Goal: Task Accomplishment & Management: Use online tool/utility

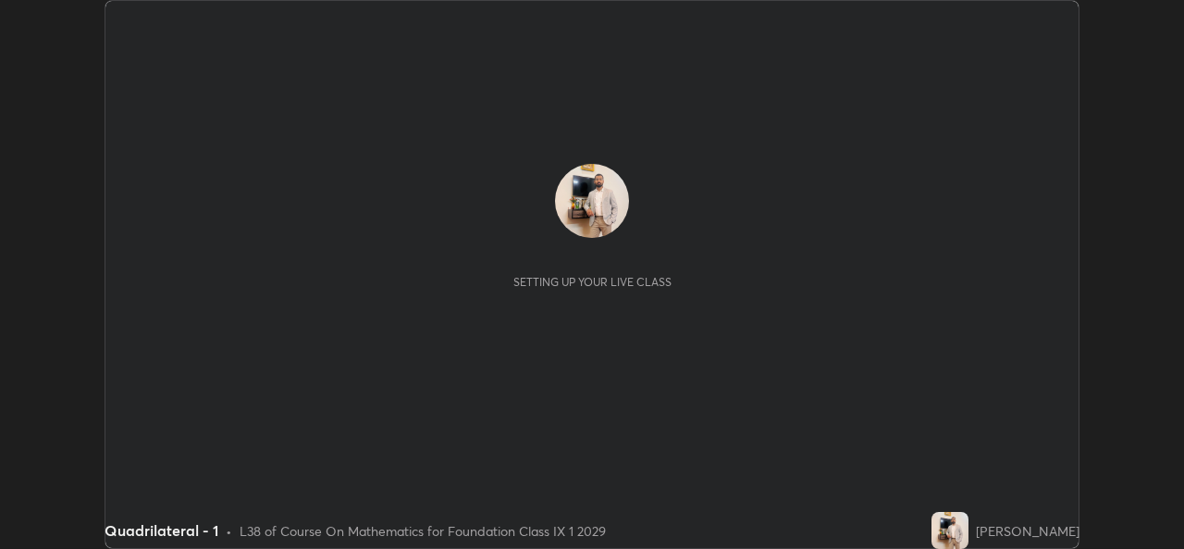
scroll to position [549, 1183]
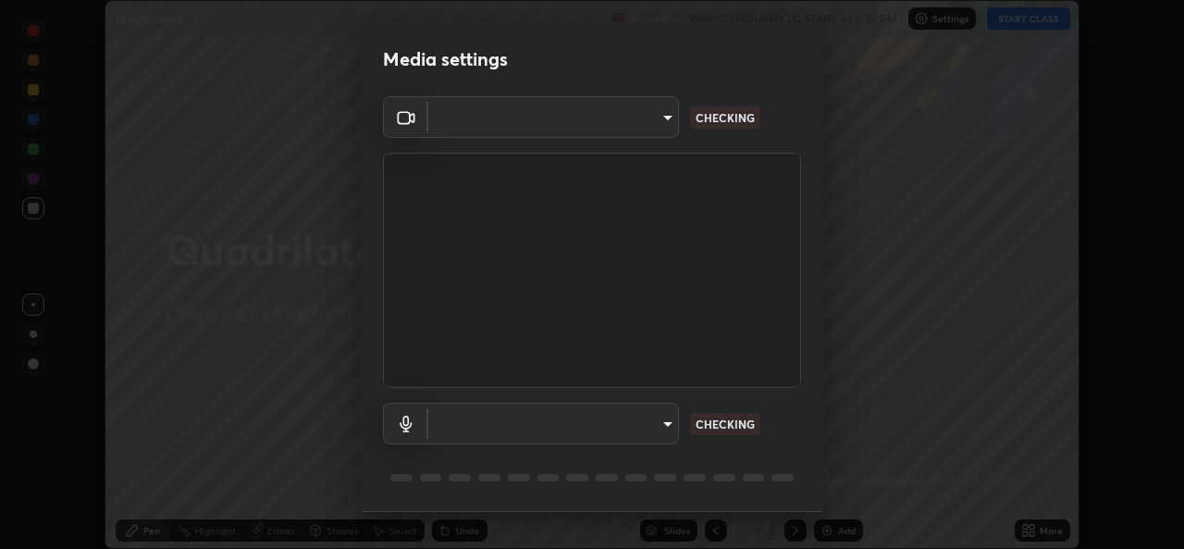
type input "a83bb134842fd6c46cae91b6313aa5efba961fee809e7364c6ef7c36ed00ea69"
type input "1096ec1564036cbcf0e9abd5aaef12808ae7e2dc0601459cd77712751889dd54"
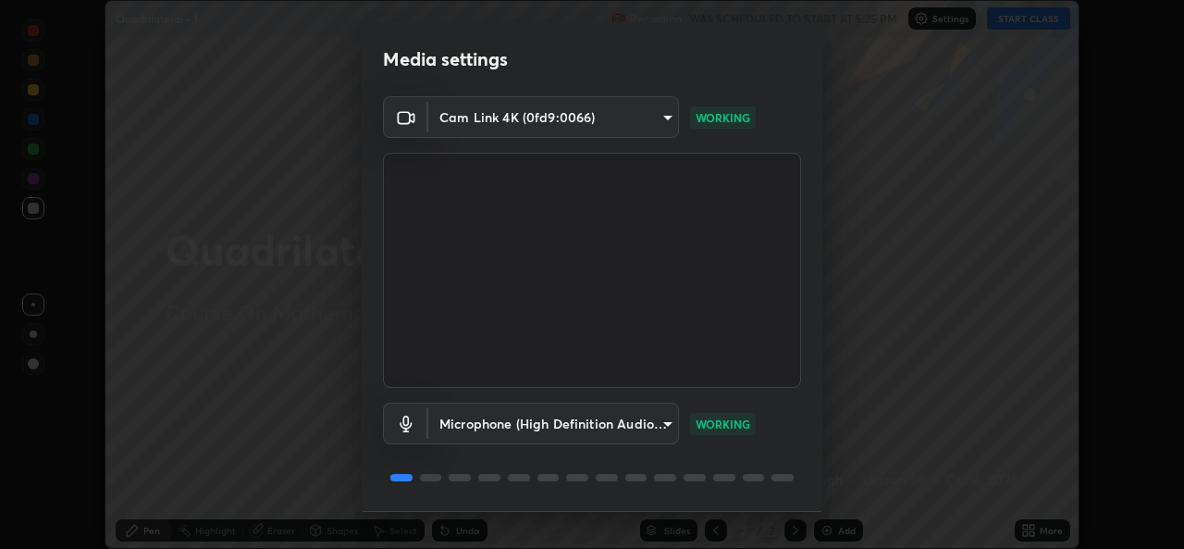
scroll to position [58, 0]
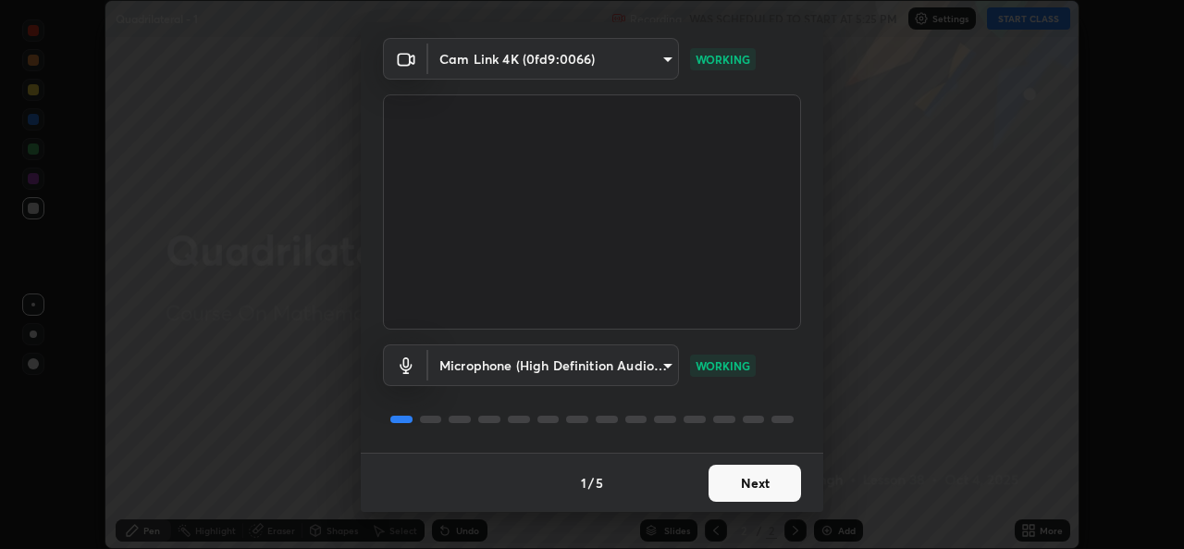
click at [747, 475] on button "Next" at bounding box center [755, 482] width 93 height 37
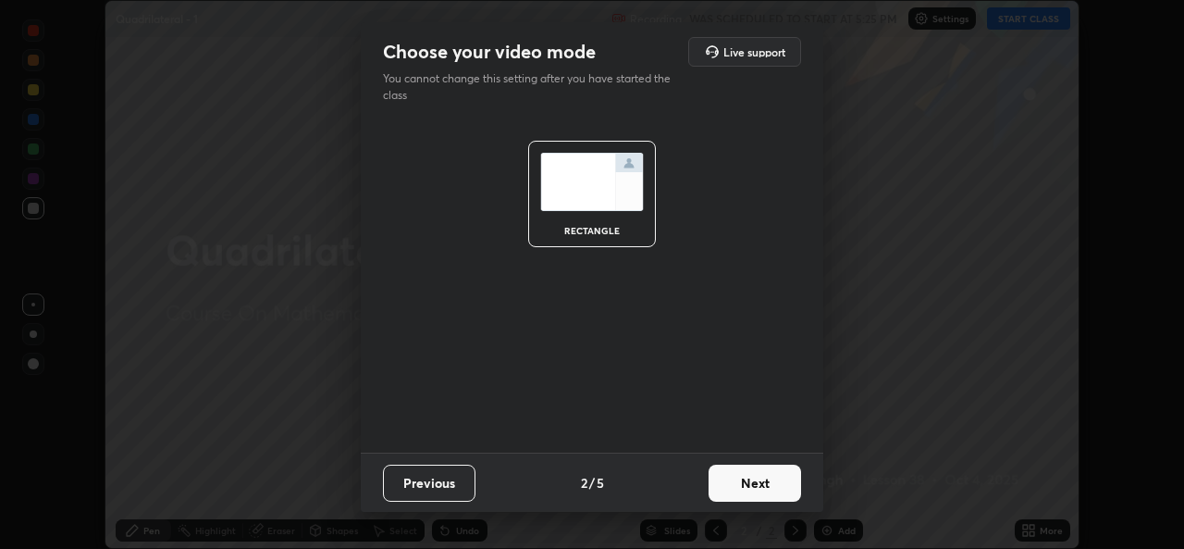
scroll to position [0, 0]
click at [745, 480] on button "Next" at bounding box center [755, 482] width 93 height 37
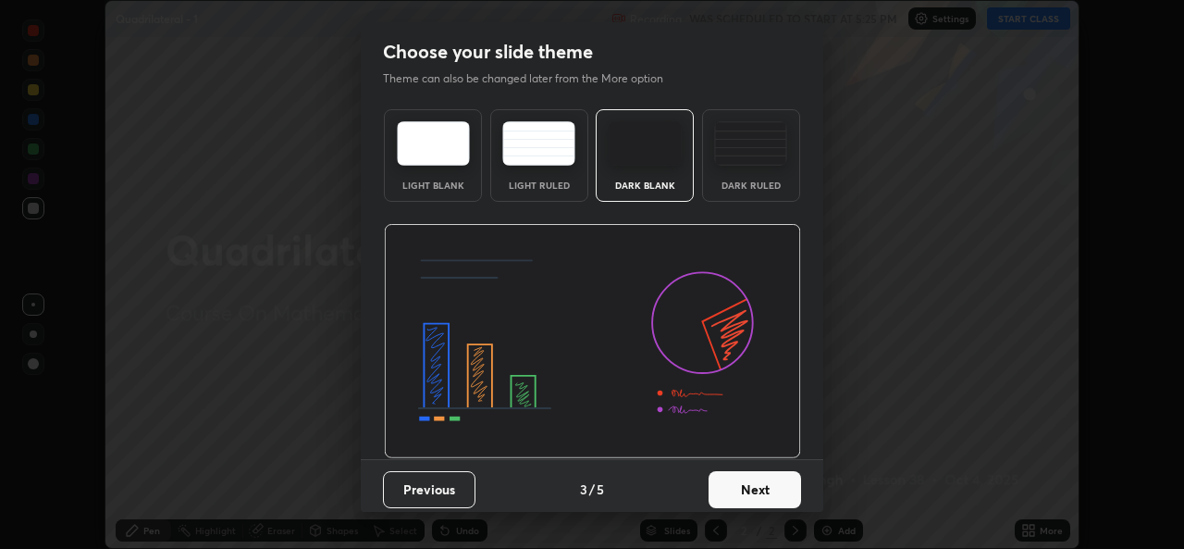
click at [757, 487] on button "Next" at bounding box center [755, 489] width 93 height 37
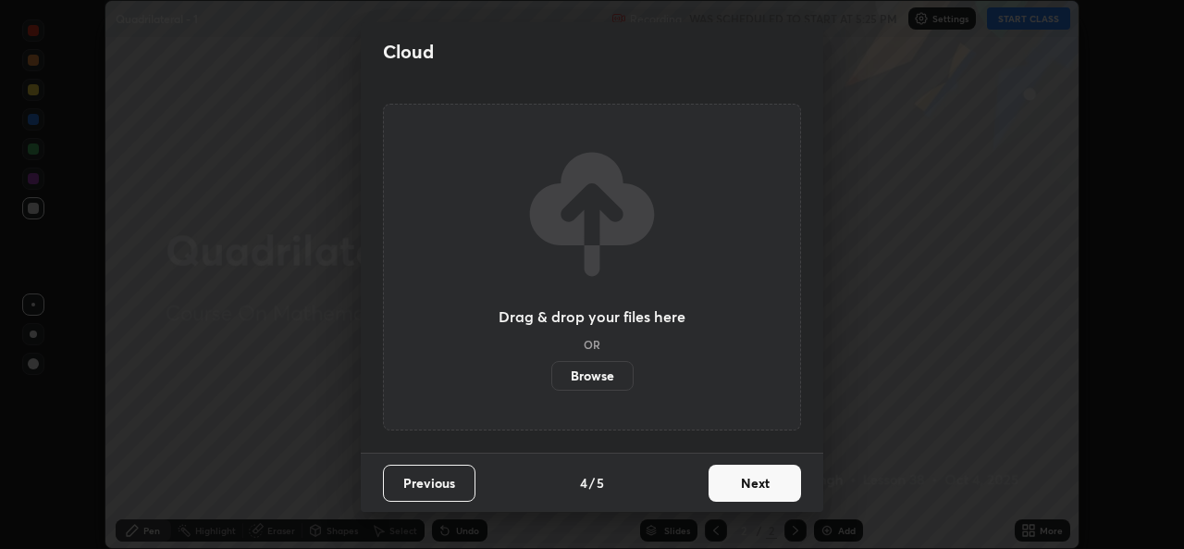
click at [751, 485] on button "Next" at bounding box center [755, 482] width 93 height 37
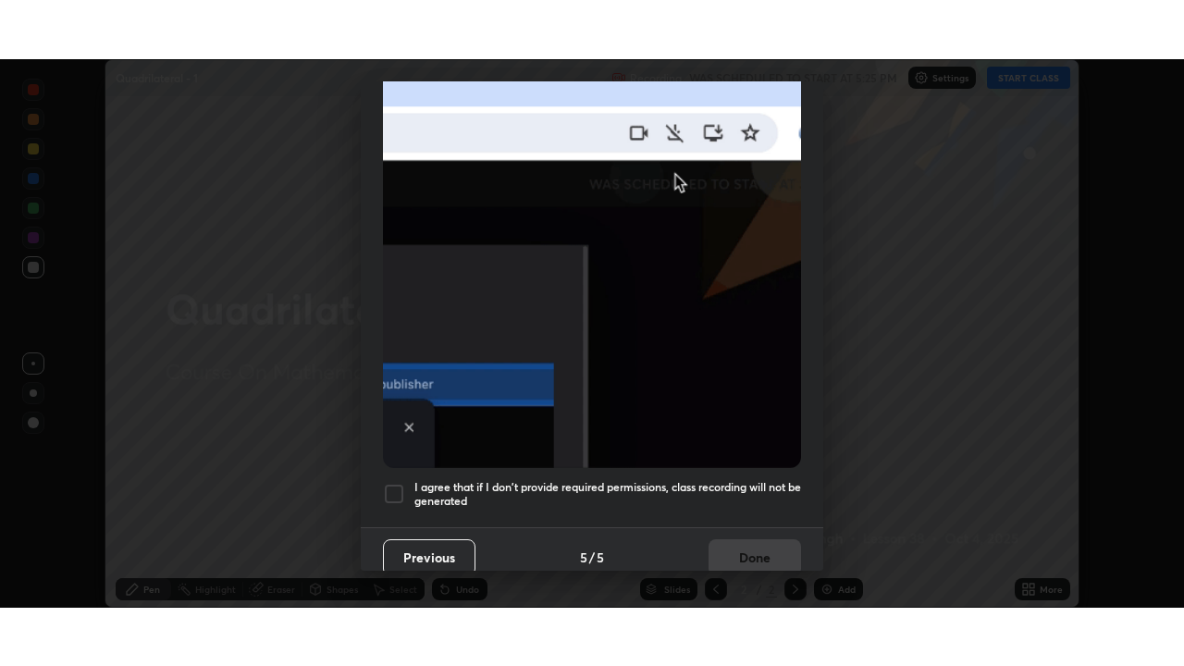
scroll to position [436, 0]
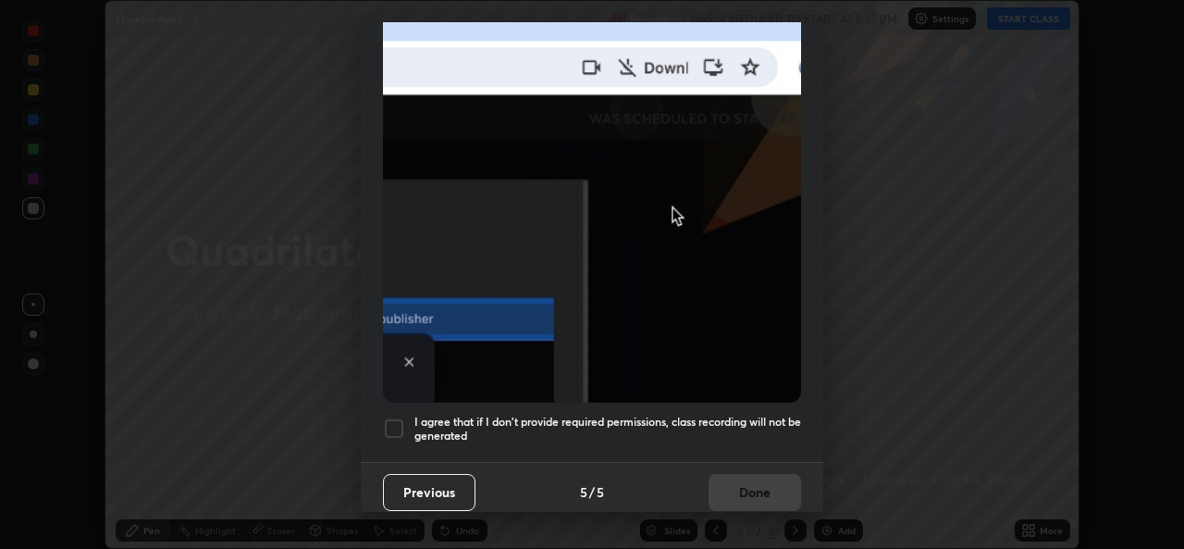
click at [393, 422] on div at bounding box center [394, 428] width 22 height 22
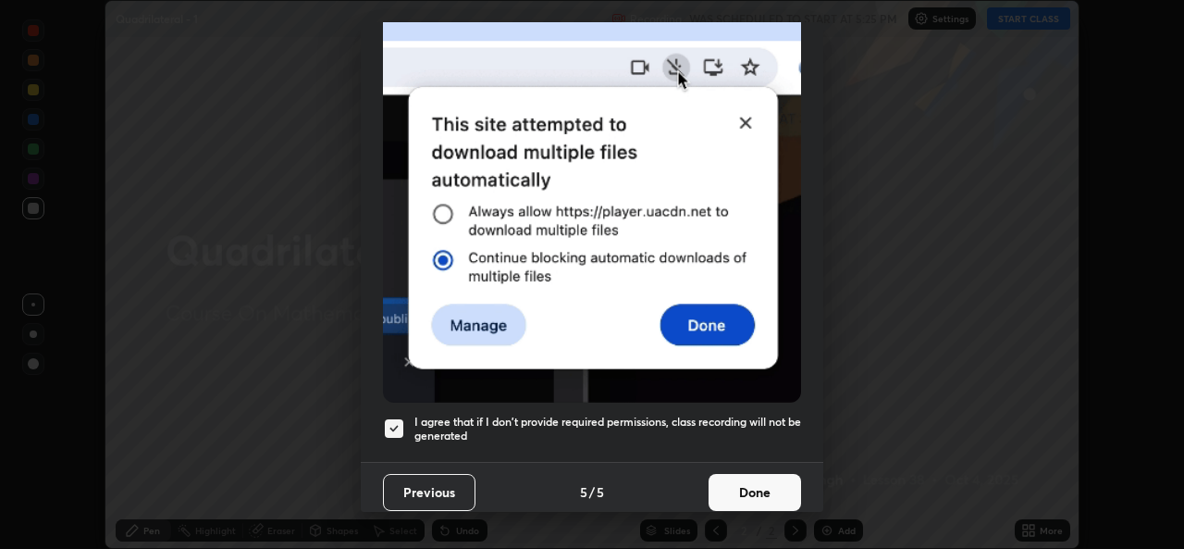
click at [736, 495] on button "Done" at bounding box center [755, 492] width 93 height 37
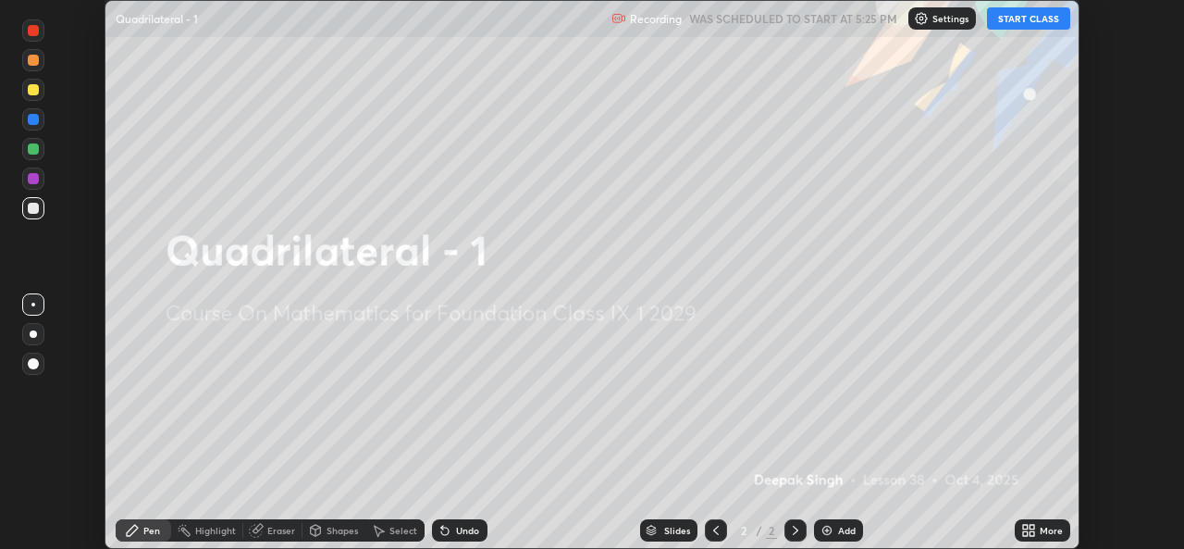
click at [1022, 27] on button "START CLASS" at bounding box center [1028, 18] width 83 height 22
click at [1031, 535] on icon at bounding box center [1032, 533] width 5 height 5
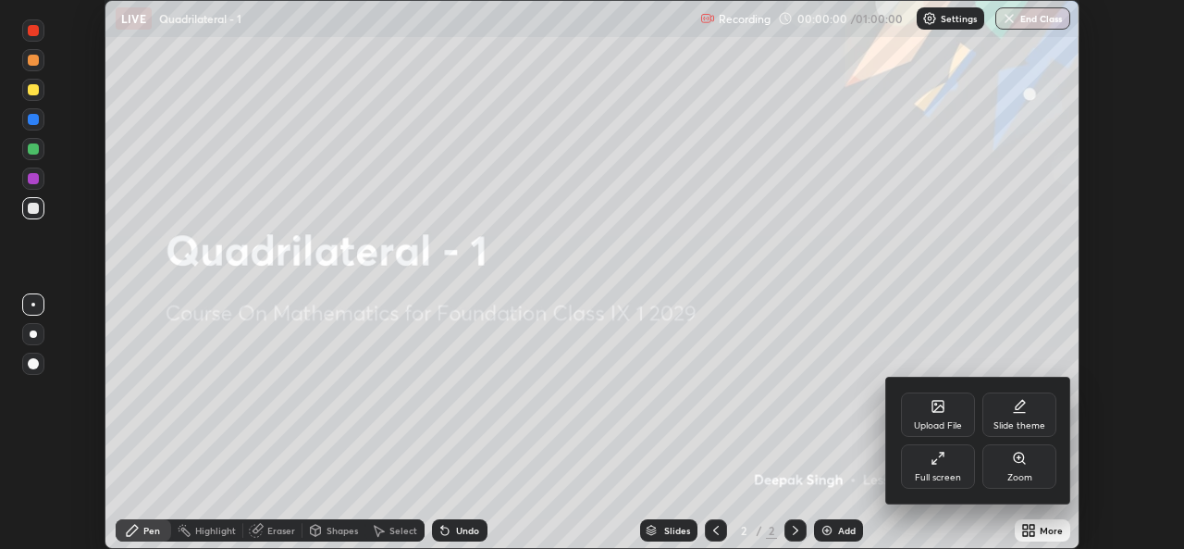
click at [939, 477] on div "Full screen" at bounding box center [938, 477] width 46 height 9
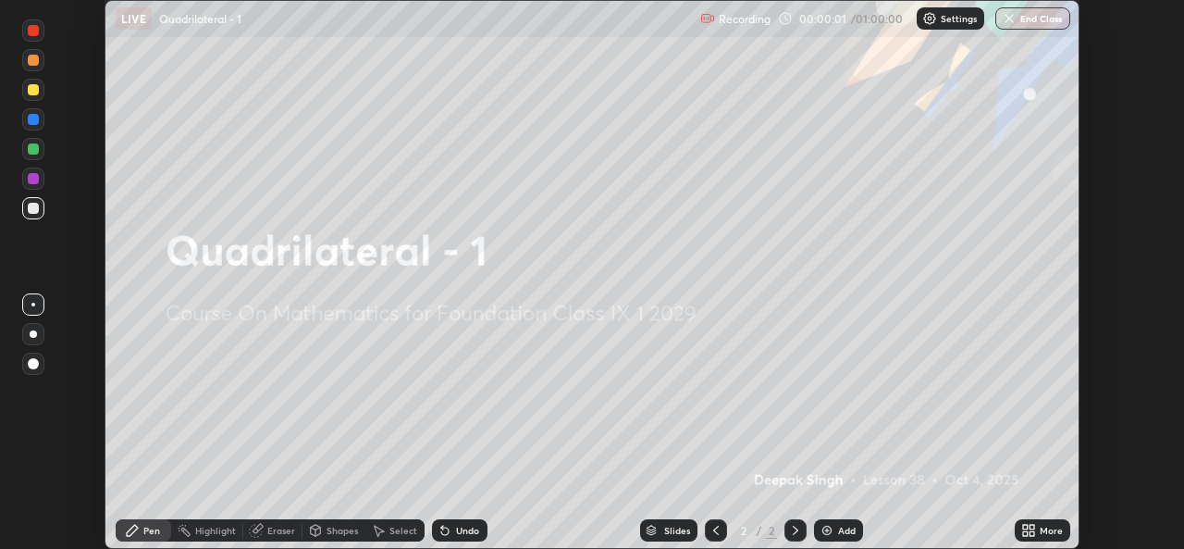
scroll to position [666, 1184]
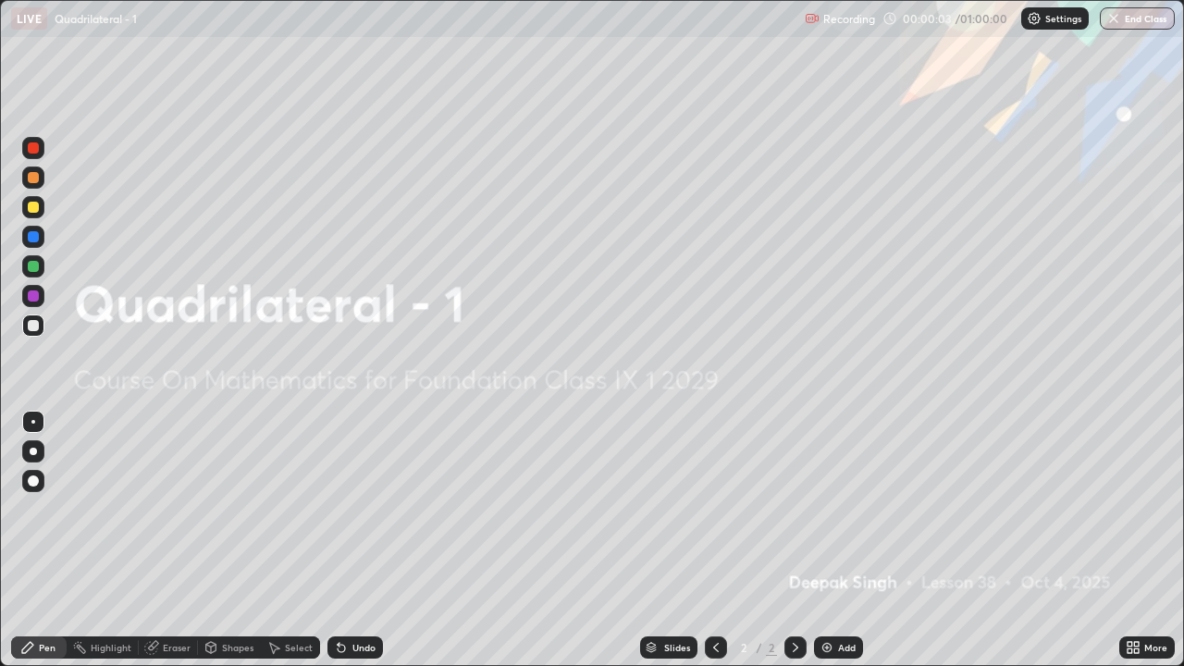
click at [846, 548] on div "Add" at bounding box center [847, 647] width 18 height 9
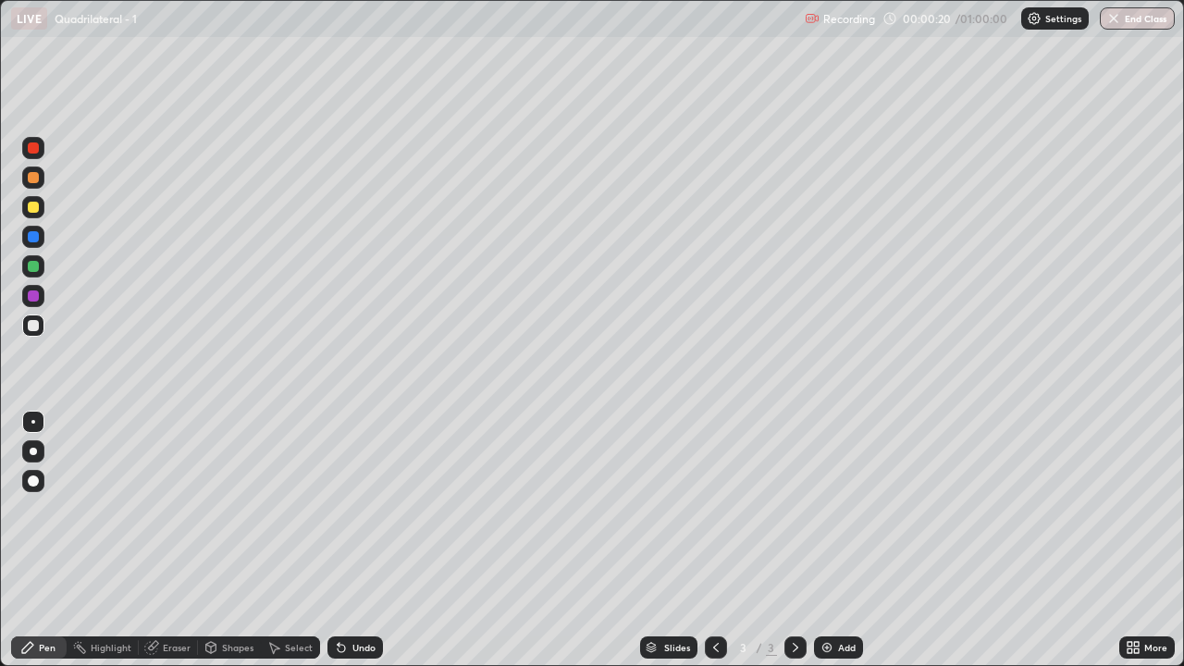
click at [354, 548] on div "Undo" at bounding box center [355, 647] width 56 height 22
click at [358, 548] on div "Undo" at bounding box center [355, 647] width 56 height 22
click at [353, 548] on div "Undo" at bounding box center [363, 647] width 23 height 9
click at [359, 548] on div "Undo" at bounding box center [363, 647] width 23 height 9
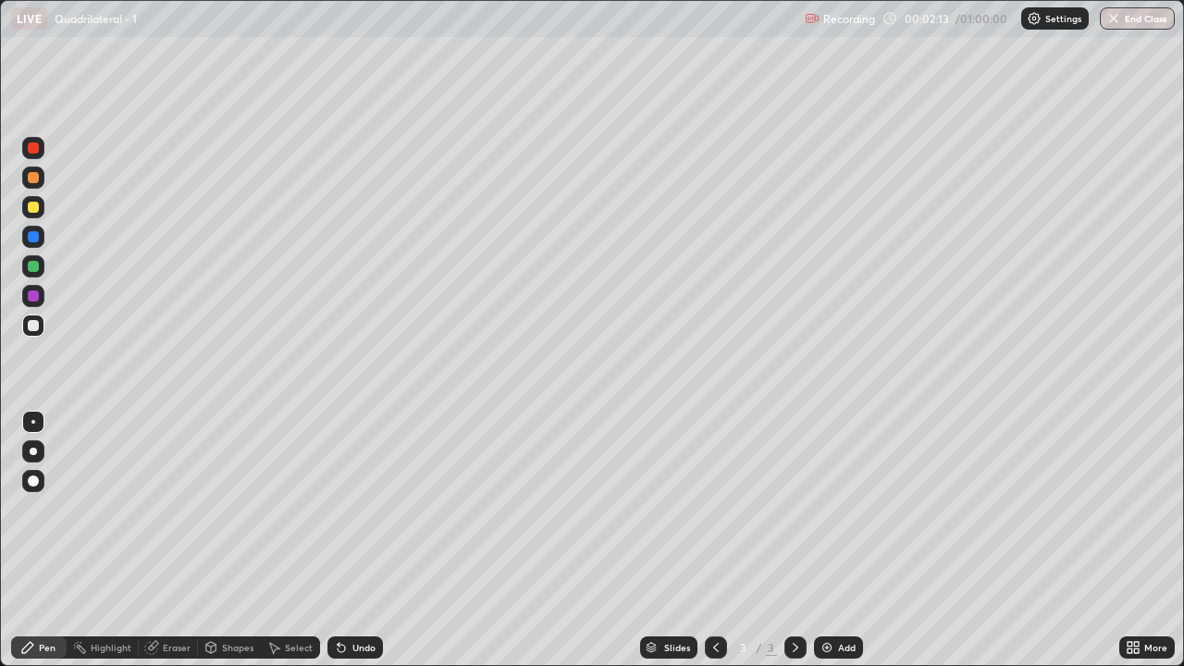
click at [355, 548] on div "Undo" at bounding box center [363, 647] width 23 height 9
click at [357, 548] on div "Undo" at bounding box center [363, 647] width 23 height 9
click at [827, 548] on img at bounding box center [827, 647] width 15 height 15
click at [833, 548] on div "Add" at bounding box center [838, 647] width 49 height 22
click at [714, 548] on icon at bounding box center [716, 647] width 15 height 15
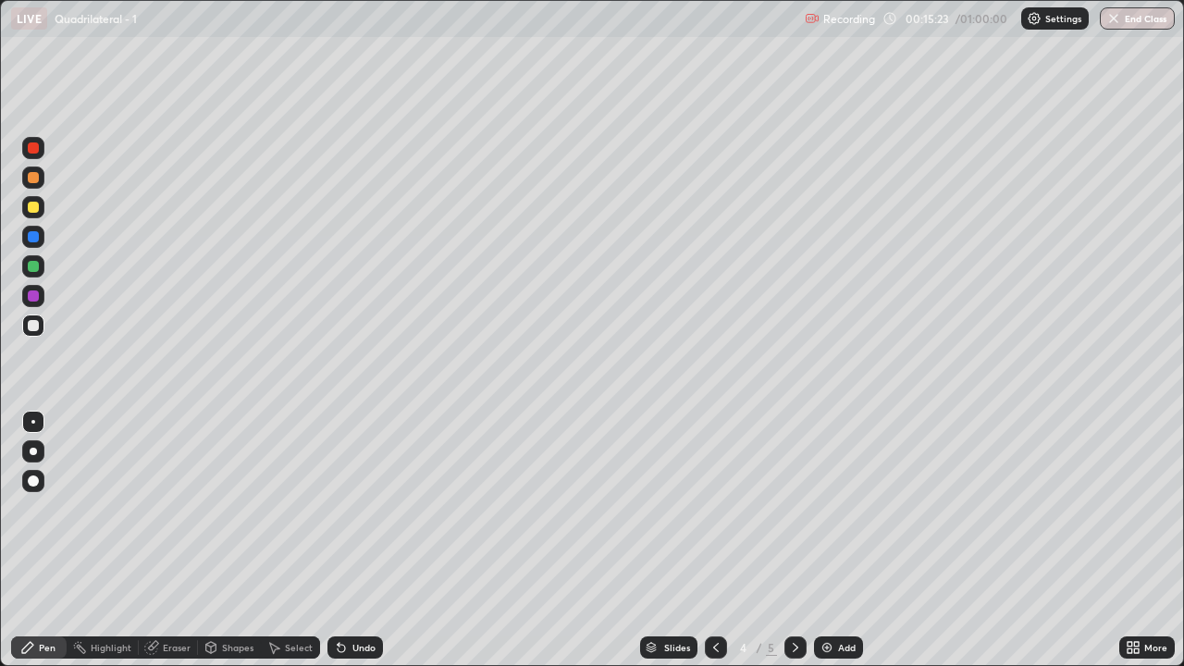
click at [838, 548] on div "Add" at bounding box center [847, 647] width 18 height 9
click at [348, 548] on div "Undo" at bounding box center [355, 647] width 56 height 22
click at [170, 548] on div "Eraser" at bounding box center [168, 647] width 59 height 22
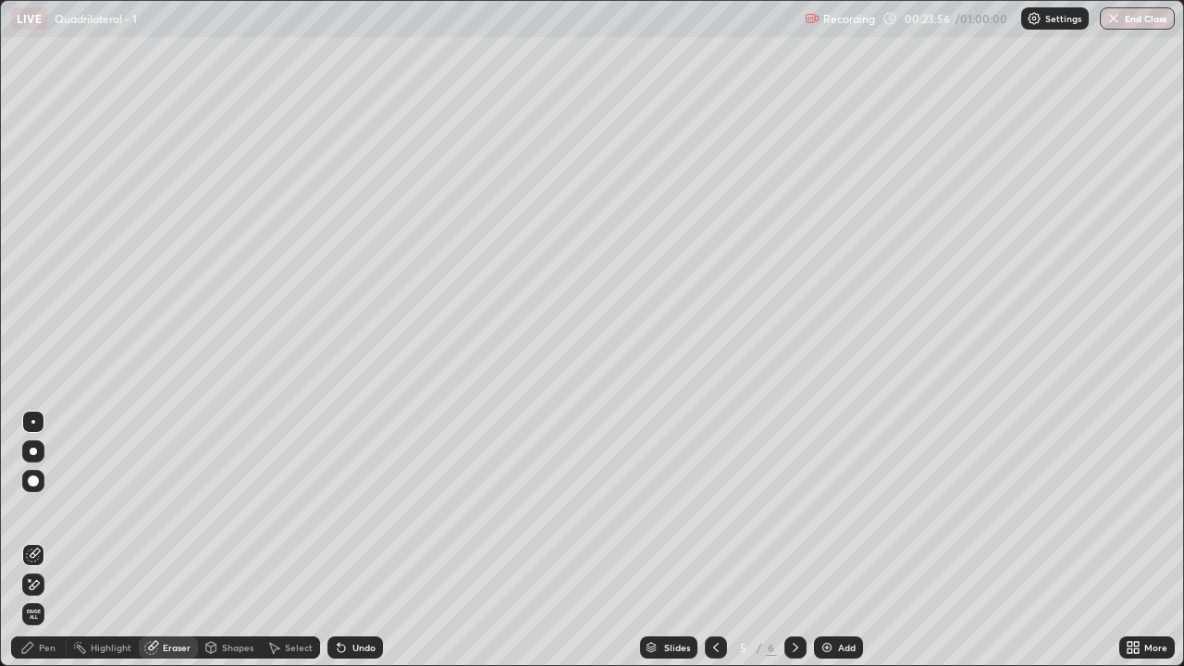
click at [33, 548] on icon at bounding box center [35, 584] width 10 height 9
click at [38, 548] on div "Pen" at bounding box center [39, 647] width 56 height 22
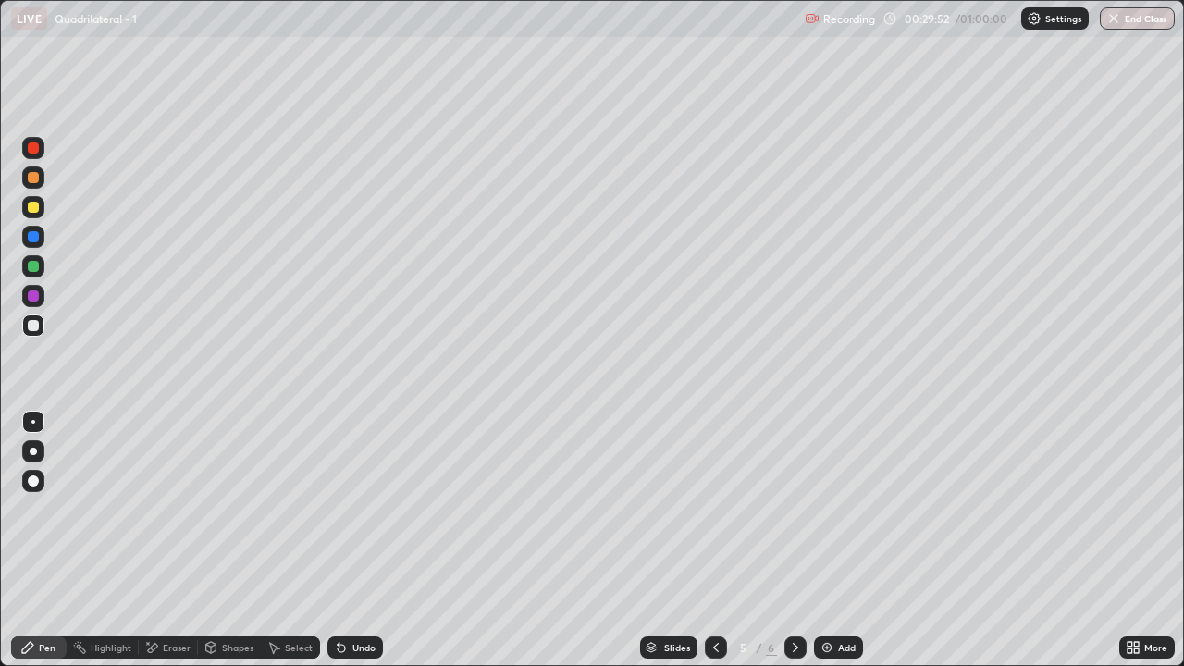
click at [845, 548] on div "Add" at bounding box center [847, 647] width 18 height 9
click at [714, 548] on icon at bounding box center [716, 647] width 15 height 15
click at [794, 548] on icon at bounding box center [795, 647] width 15 height 15
click at [165, 548] on div "Eraser" at bounding box center [168, 647] width 59 height 22
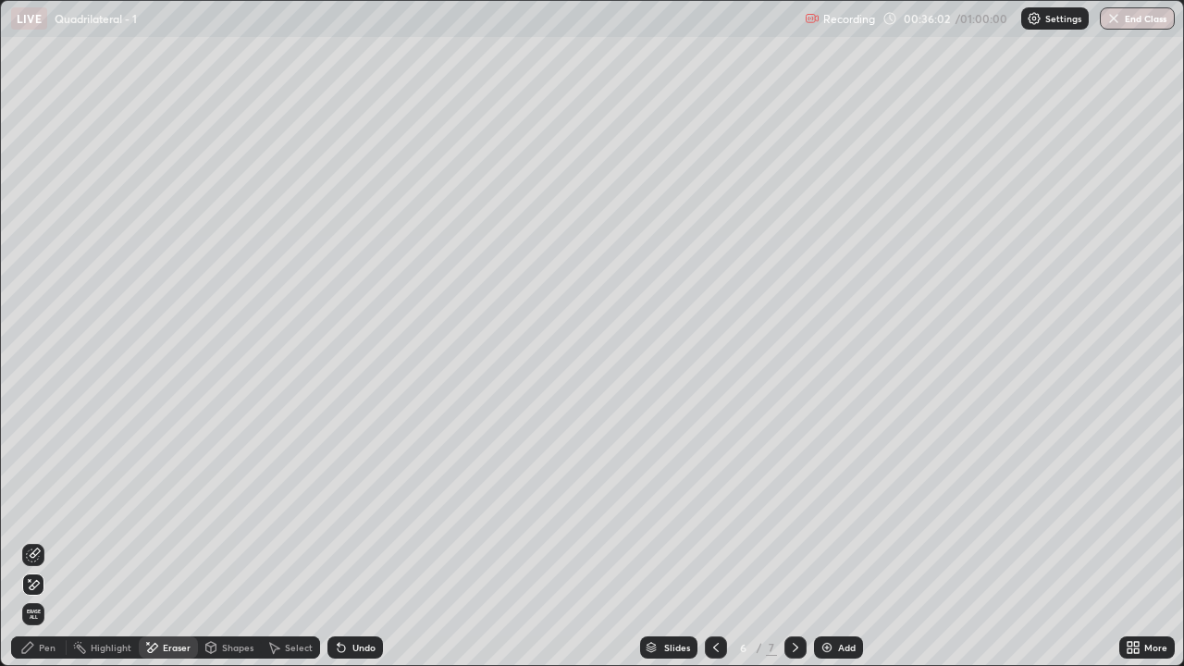
click at [46, 548] on div "Pen" at bounding box center [47, 647] width 17 height 9
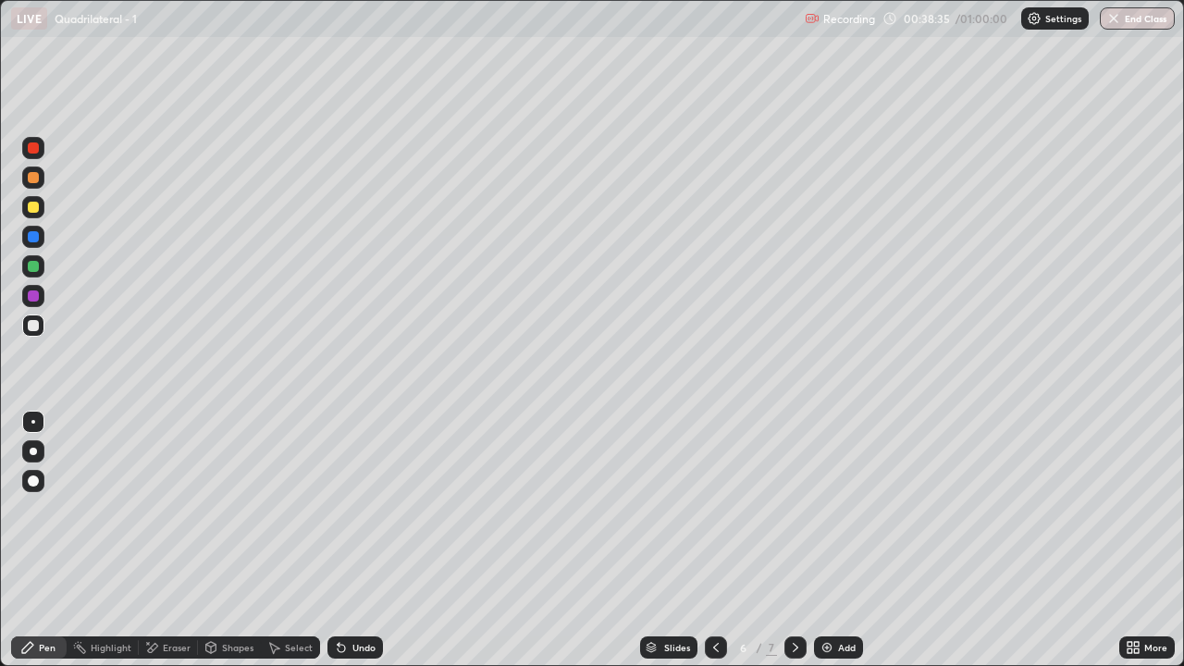
click at [174, 548] on div "Eraser" at bounding box center [168, 647] width 59 height 22
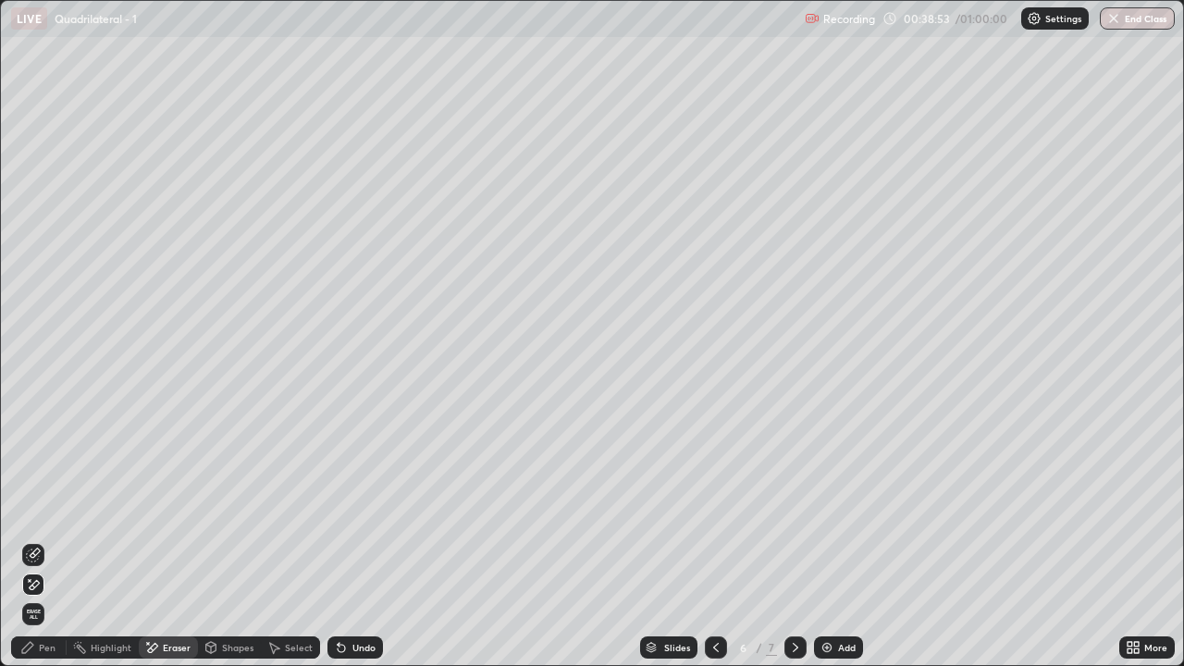
click at [47, 548] on div "Pen" at bounding box center [47, 647] width 17 height 9
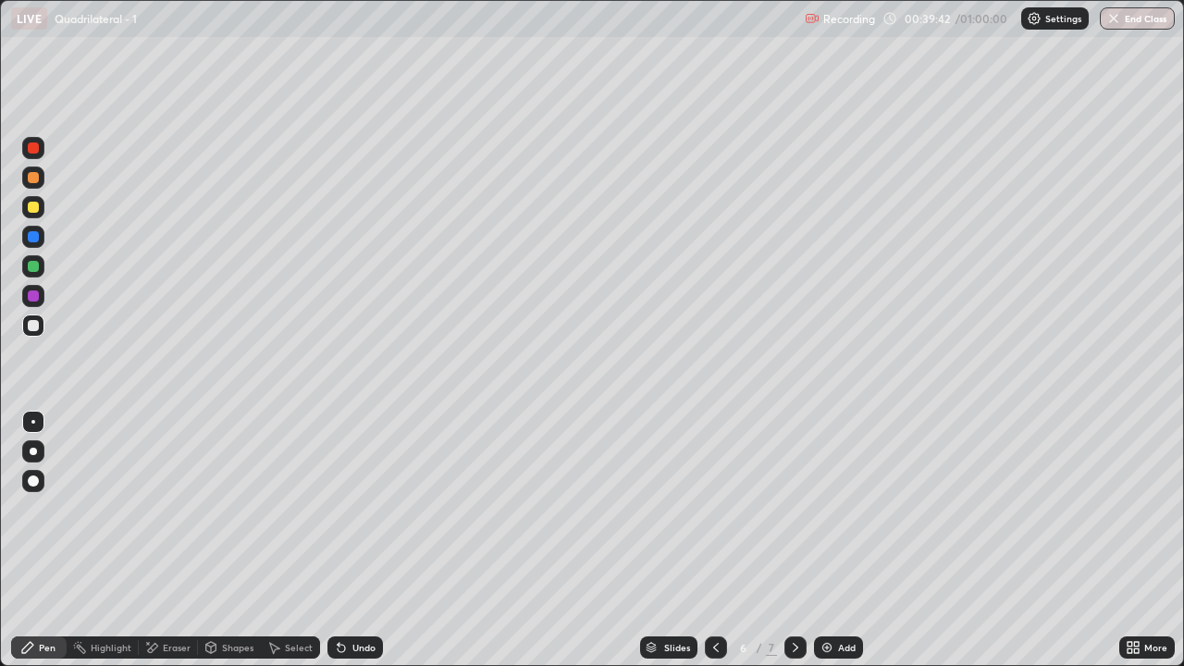
click at [358, 548] on div "Undo" at bounding box center [363, 647] width 23 height 9
click at [168, 548] on div "Eraser" at bounding box center [177, 647] width 28 height 9
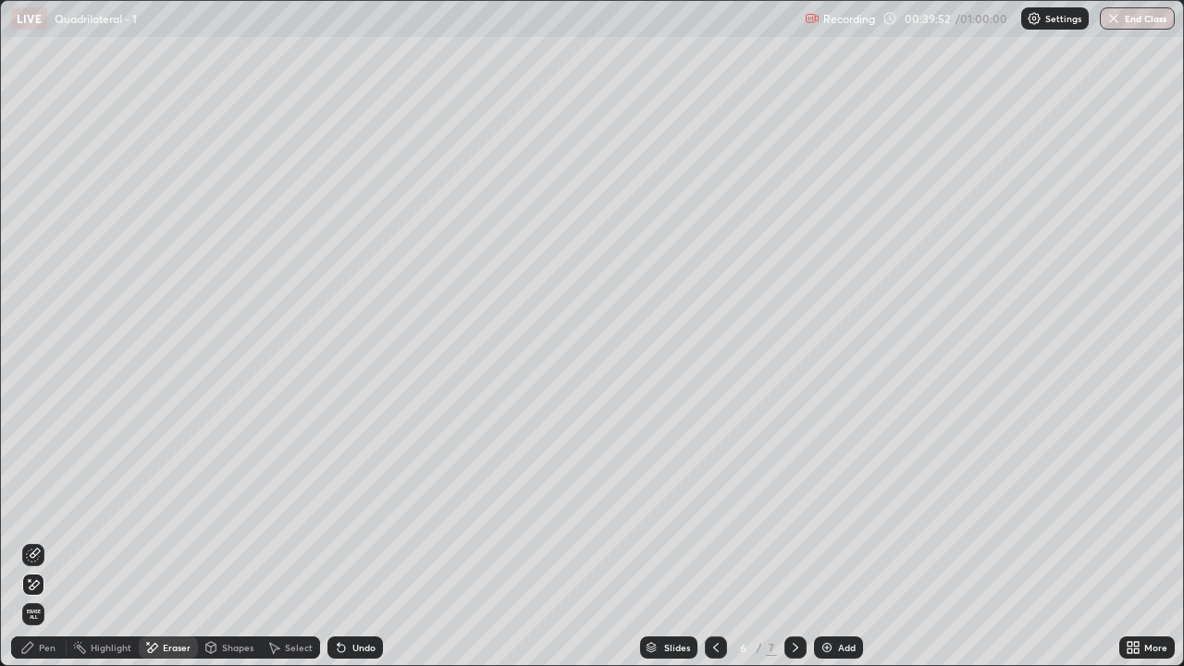
click at [47, 548] on div "Pen" at bounding box center [47, 647] width 17 height 9
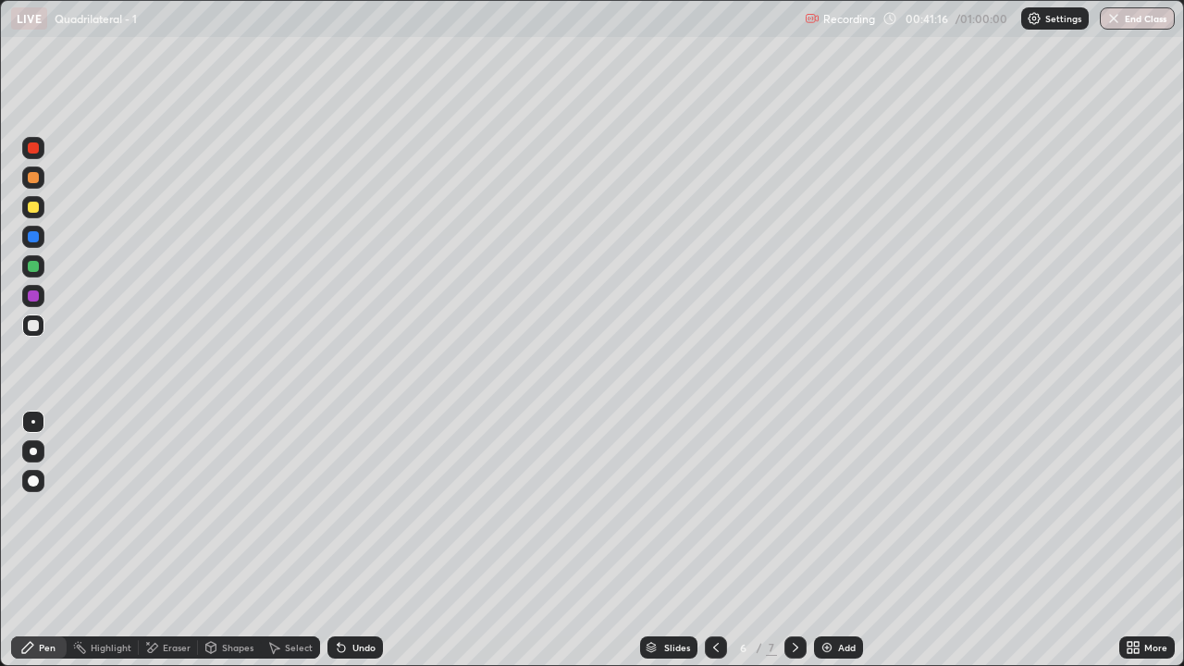
click at [831, 548] on img at bounding box center [827, 647] width 15 height 15
click at [163, 548] on div "Eraser" at bounding box center [177, 647] width 28 height 9
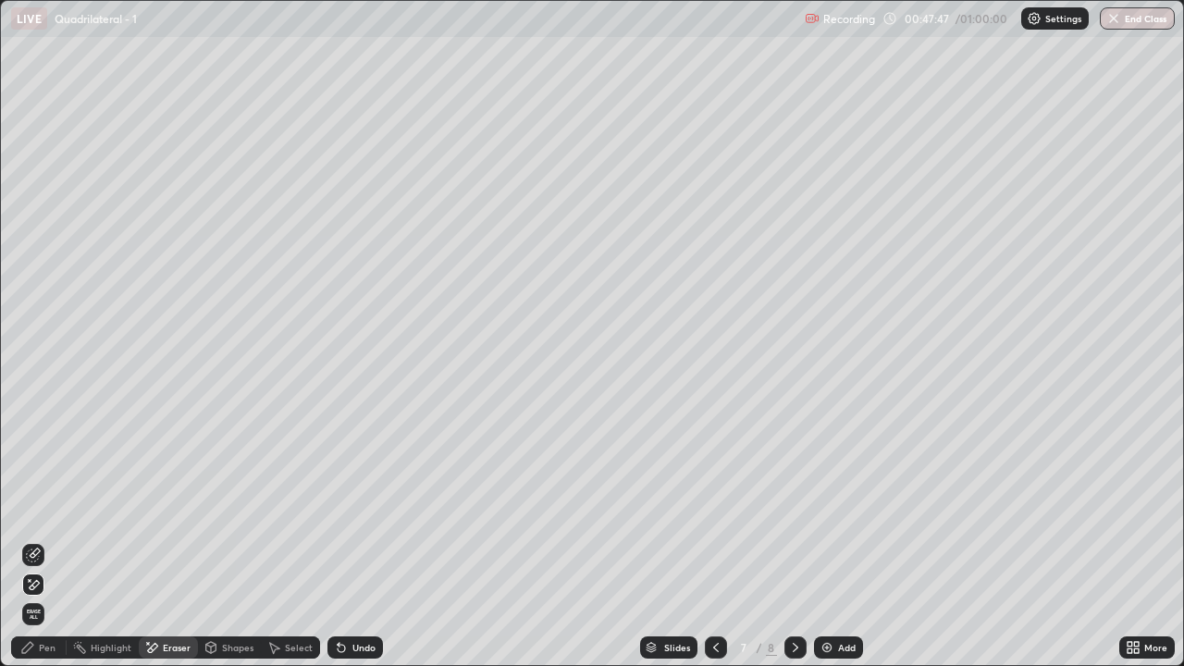
click at [43, 548] on div "Pen" at bounding box center [47, 647] width 17 height 9
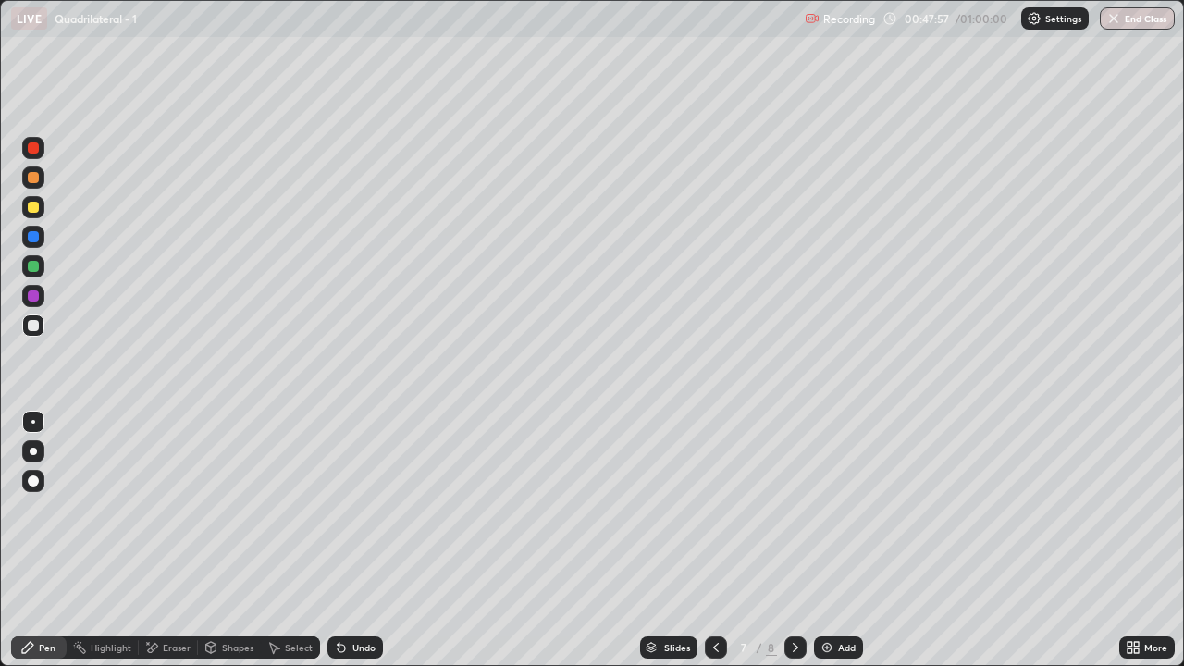
click at [171, 548] on div "Eraser" at bounding box center [177, 647] width 28 height 9
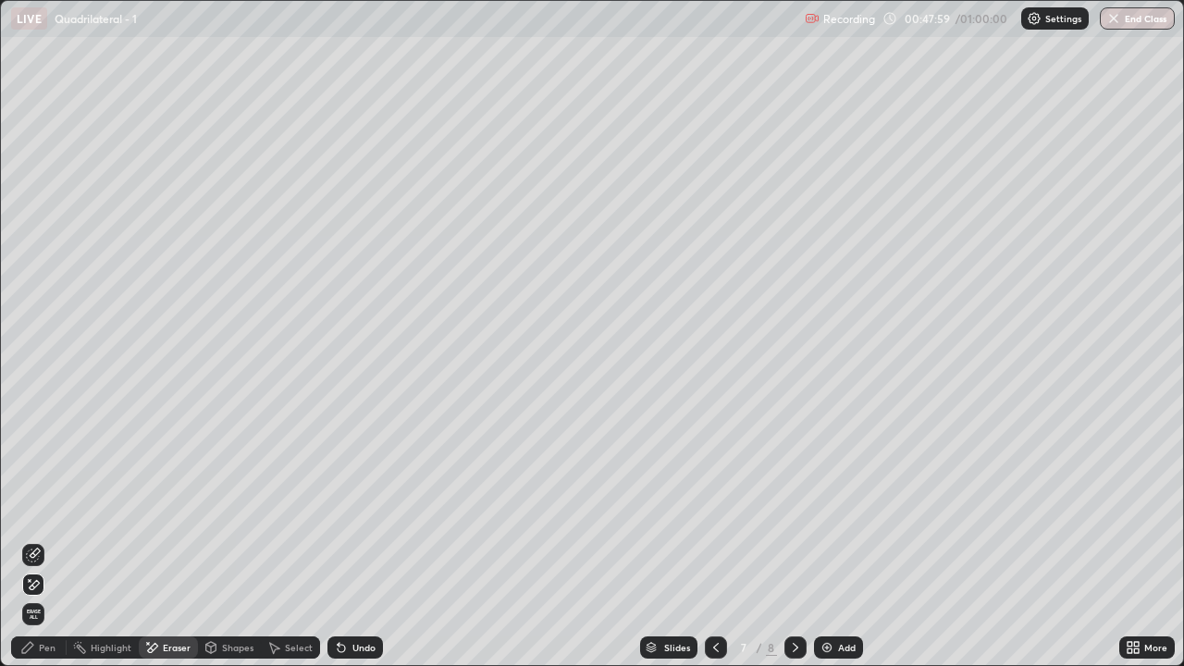
click at [50, 548] on div "Pen" at bounding box center [47, 647] width 17 height 9
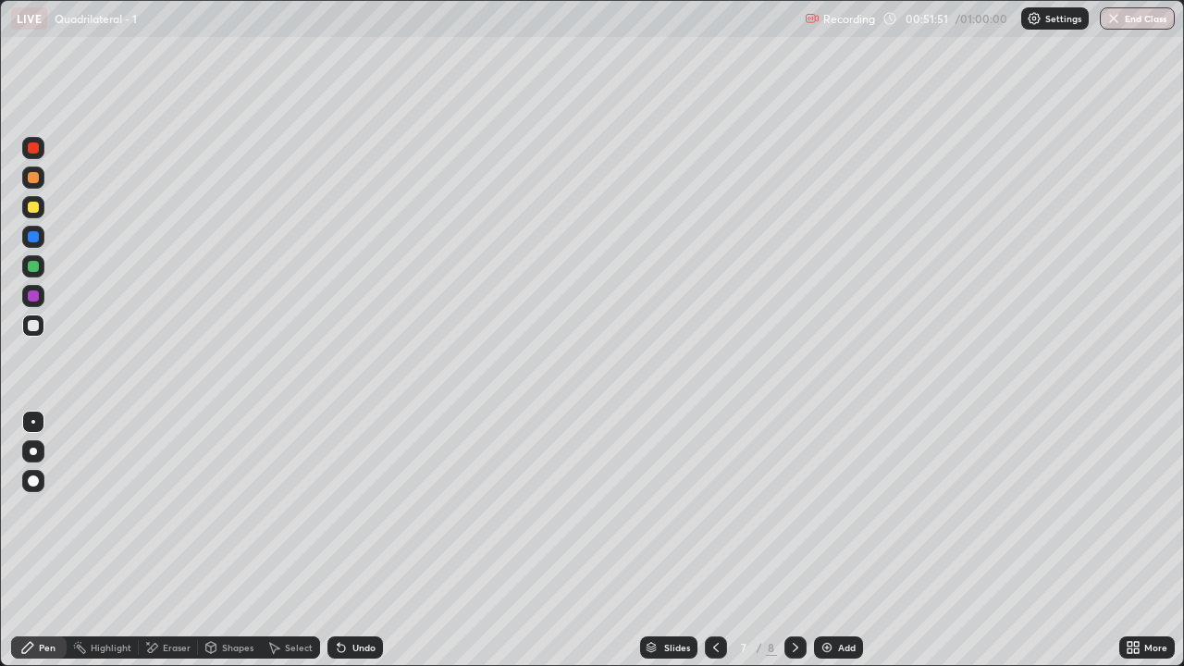
click at [794, 548] on icon at bounding box center [795, 647] width 15 height 15
click at [353, 548] on div "Undo" at bounding box center [363, 647] width 23 height 9
click at [352, 548] on div "Undo" at bounding box center [363, 647] width 23 height 9
click at [343, 548] on icon at bounding box center [341, 647] width 15 height 15
click at [353, 548] on div "Undo" at bounding box center [363, 647] width 23 height 9
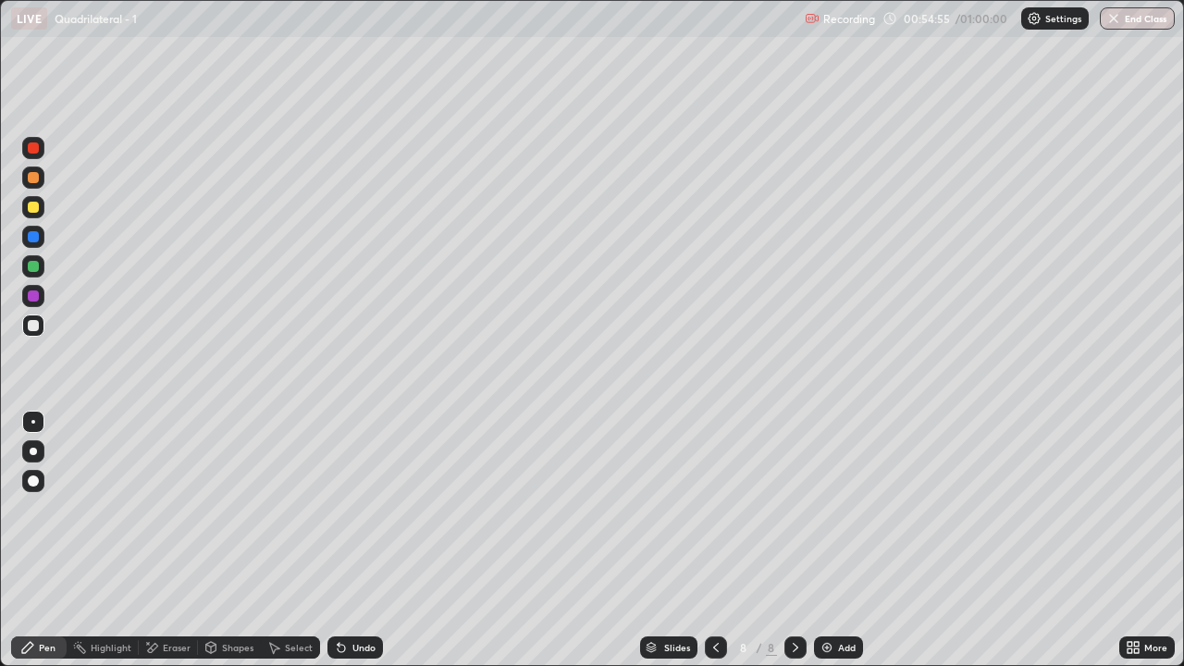
click at [363, 548] on div "Undo" at bounding box center [355, 647] width 56 height 22
click at [170, 548] on div "Eraser" at bounding box center [177, 647] width 28 height 9
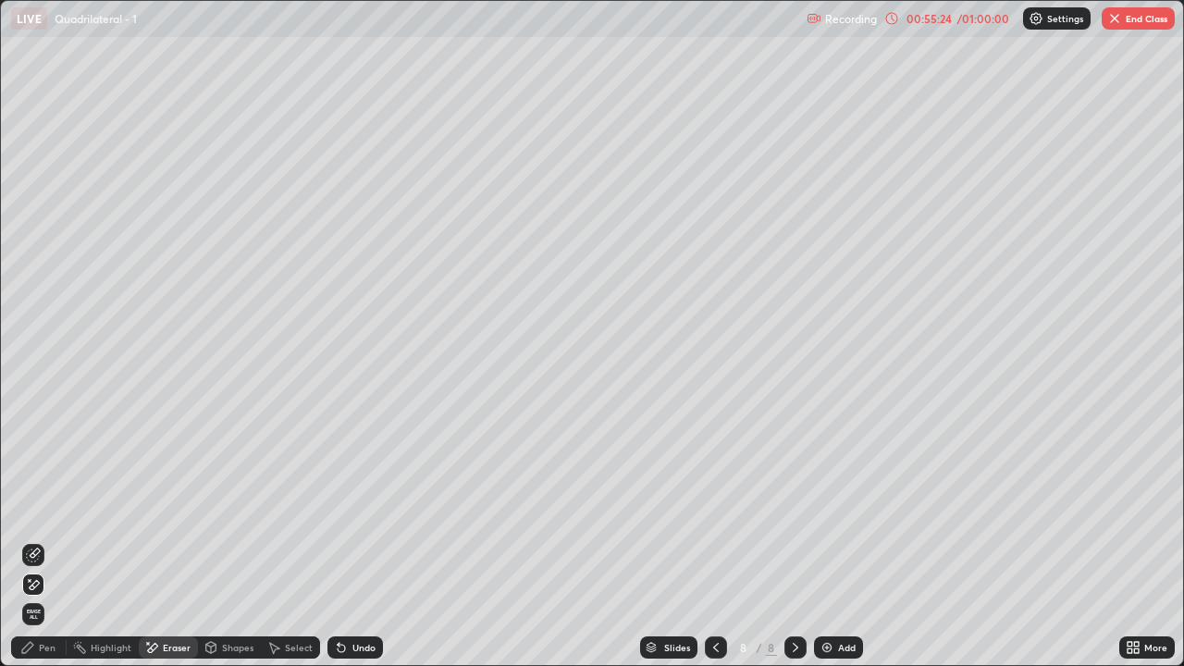
click at [34, 548] on icon at bounding box center [33, 555] width 15 height 15
click at [41, 548] on div "Pen" at bounding box center [47, 647] width 17 height 9
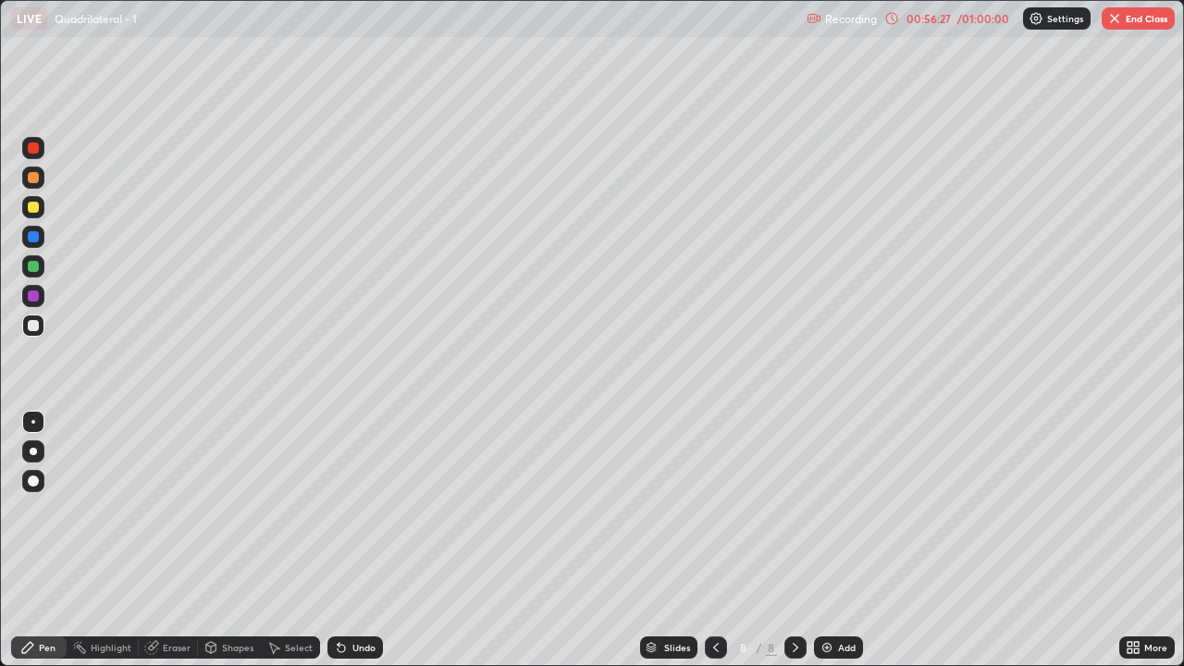
click at [833, 548] on div "Add" at bounding box center [838, 647] width 49 height 22
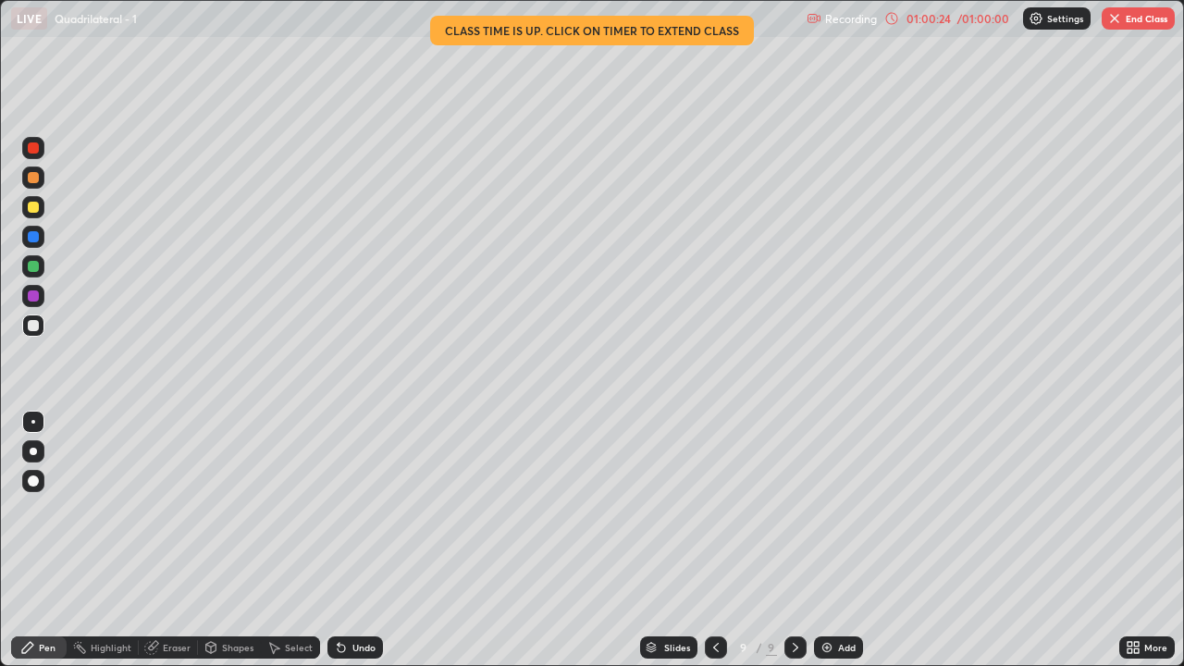
click at [160, 548] on div "Eraser" at bounding box center [168, 647] width 59 height 22
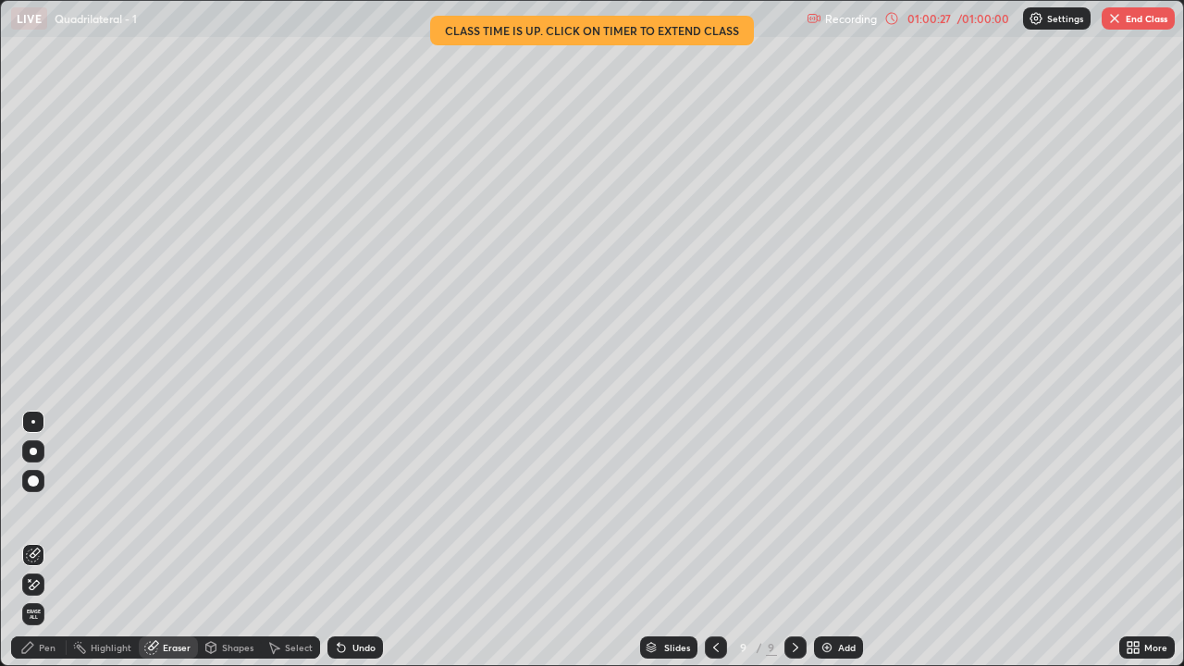
click at [32, 548] on div "Pen" at bounding box center [39, 647] width 56 height 22
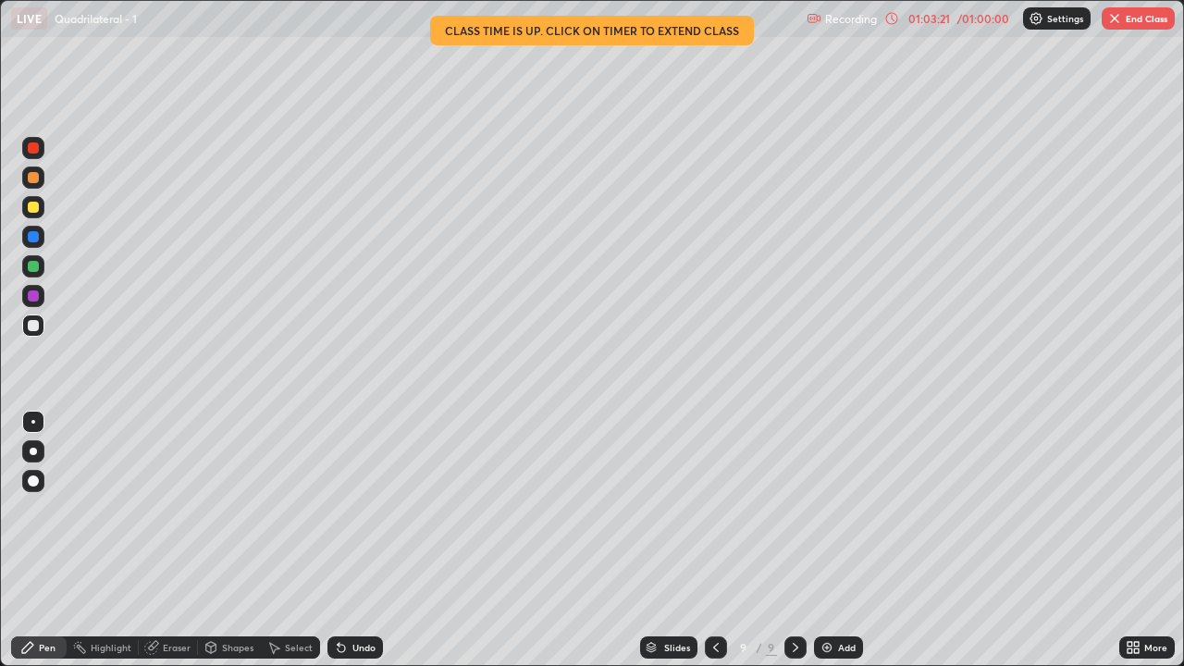
click at [1153, 23] on button "End Class" at bounding box center [1138, 18] width 73 height 22
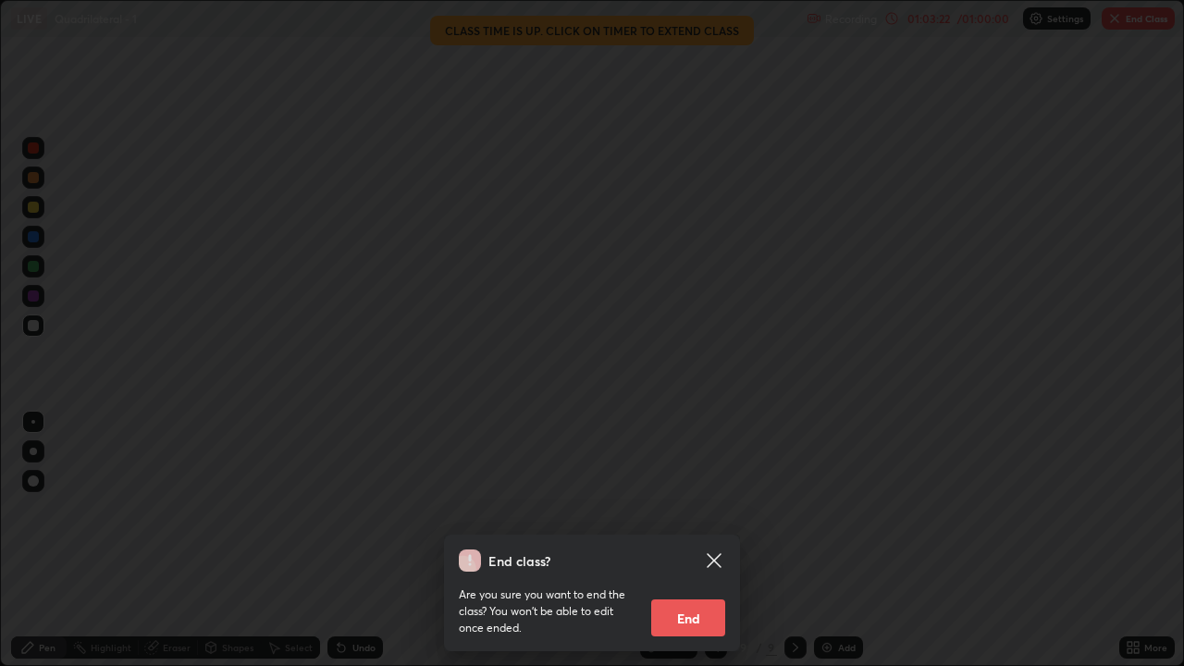
click at [684, 548] on button "End" at bounding box center [688, 617] width 74 height 37
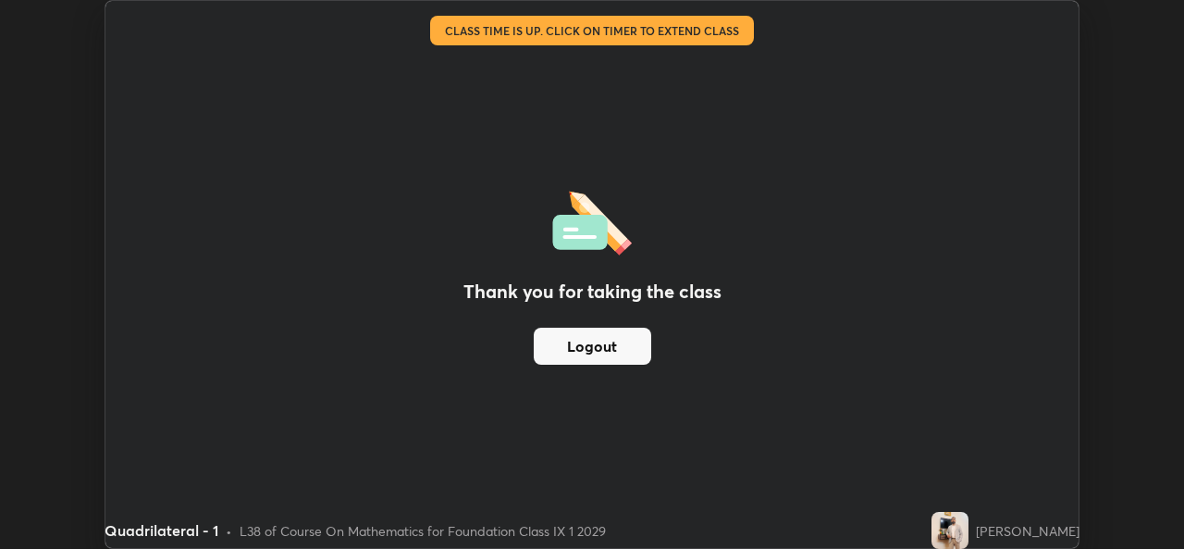
scroll to position [91956, 91320]
